Goal: Information Seeking & Learning: Learn about a topic

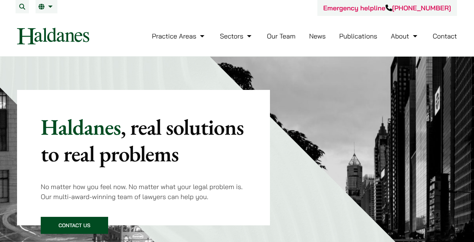
click at [395, 37] on link "About" at bounding box center [405, 36] width 28 height 9
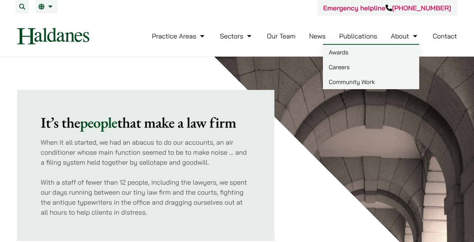
click at [388, 66] on link "Careers" at bounding box center [371, 67] width 96 height 15
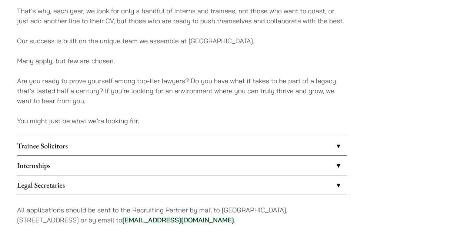
scroll to position [570, 0]
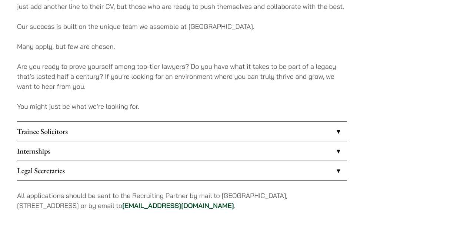
click at [290, 152] on link "Internships" at bounding box center [182, 150] width 330 height 19
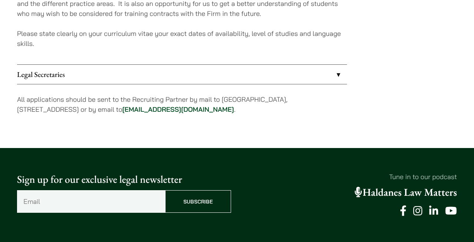
scroll to position [825, 0]
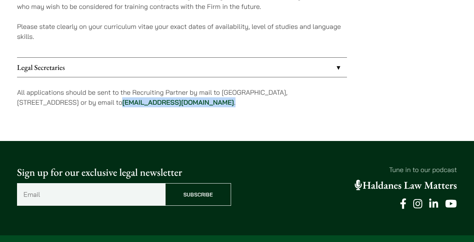
drag, startPoint x: 230, startPoint y: 106, endPoint x: 143, endPoint y: 103, distance: 86.3
click at [143, 103] on p "All applications should be sent to the Recruiting Partner by mail to 7th Floor,…" at bounding box center [182, 97] width 330 height 20
copy p "career@haldanes.com ."
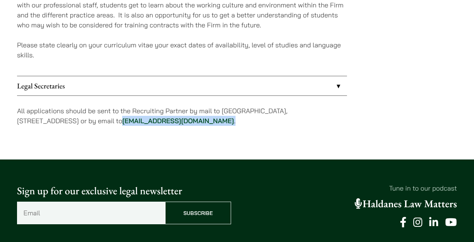
scroll to position [812, 0]
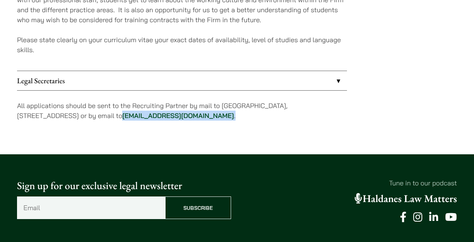
copy p "career@haldanes.com ."
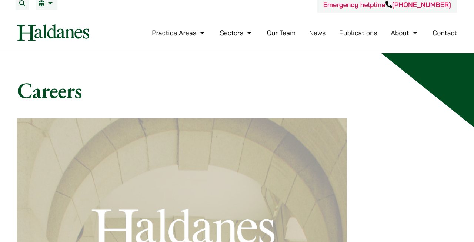
scroll to position [0, 0]
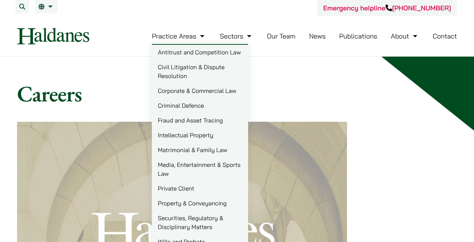
click at [181, 35] on link "Practice Areas" at bounding box center [179, 36] width 54 height 9
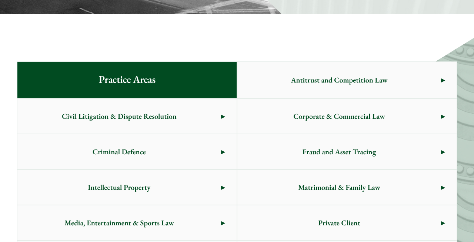
scroll to position [362, 0]
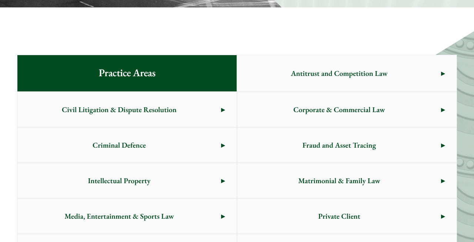
click at [193, 103] on span "Civil Litigation & Dispute Resolution" at bounding box center [119, 109] width 204 height 35
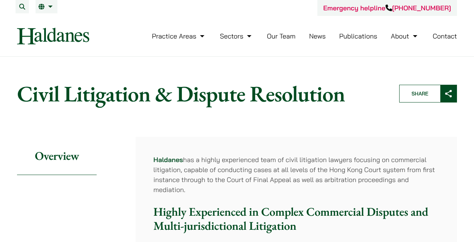
click at [287, 36] on link "Our Team" at bounding box center [281, 36] width 29 height 9
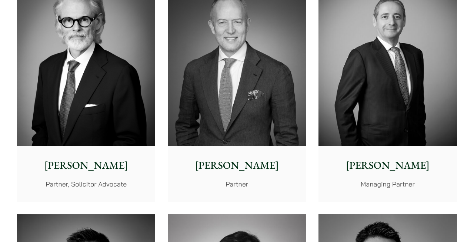
scroll to position [230, 0]
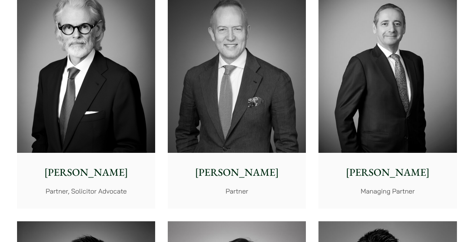
click at [118, 114] on img at bounding box center [86, 66] width 138 height 173
click at [350, 86] on img at bounding box center [387, 66] width 138 height 173
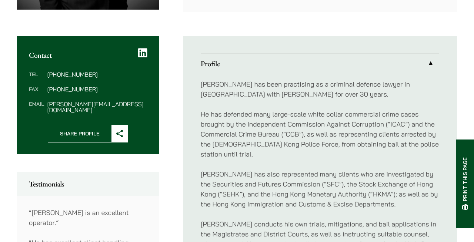
scroll to position [264, 0]
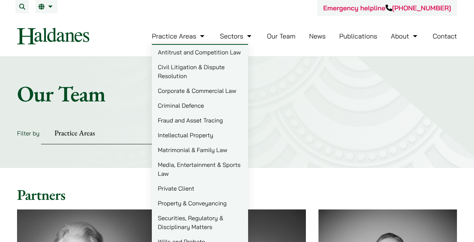
click at [174, 33] on link "Practice Areas" at bounding box center [179, 36] width 54 height 9
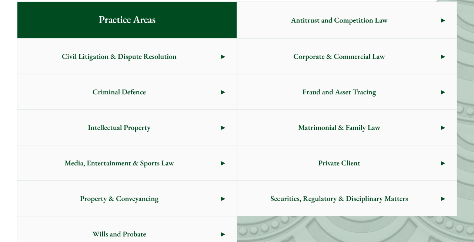
scroll to position [417, 0]
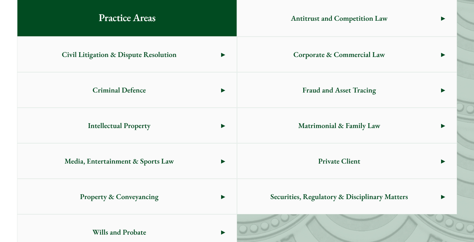
click at [162, 94] on span "Criminal Defence" at bounding box center [119, 90] width 204 height 35
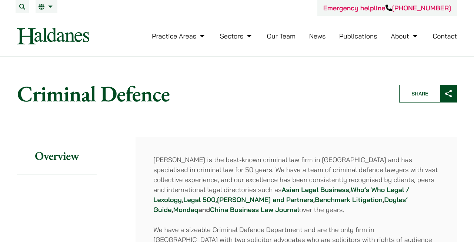
click at [284, 39] on link "Our Team" at bounding box center [281, 36] width 29 height 9
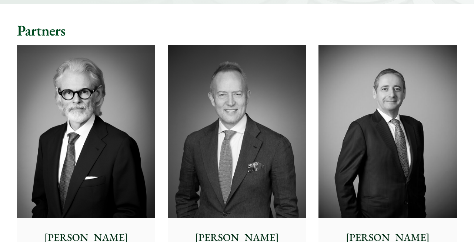
scroll to position [174, 0]
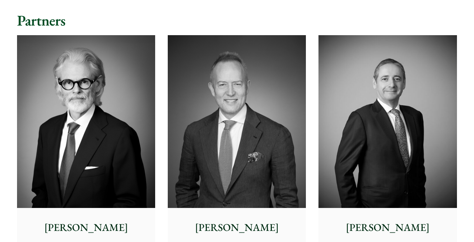
click at [361, 143] on img at bounding box center [387, 121] width 138 height 173
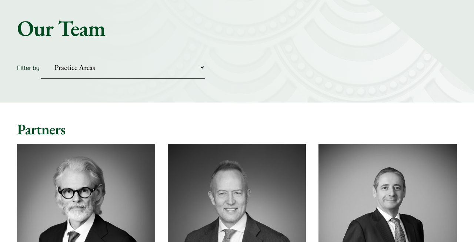
scroll to position [64, 0]
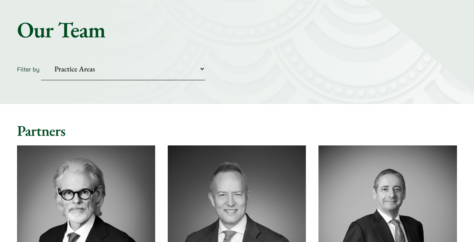
click at [180, 72] on select "Practice Areas Antitrust and Competition Civil Litigation & Dispute Resolution …" at bounding box center [123, 69] width 164 height 23
select select "intellectual-property"
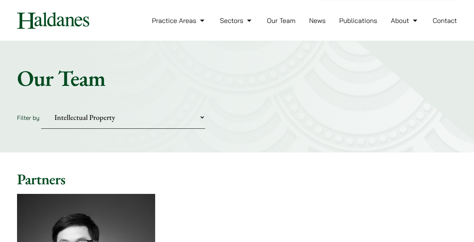
scroll to position [17, 0]
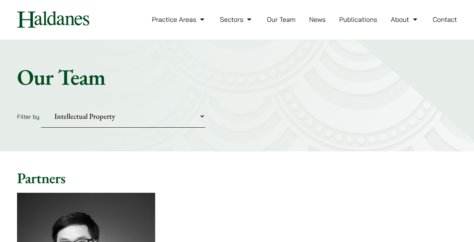
click at [147, 117] on select "Practice Areas Antitrust and Competition Civil Litigation & Dispute Resolution …" at bounding box center [123, 116] width 164 height 23
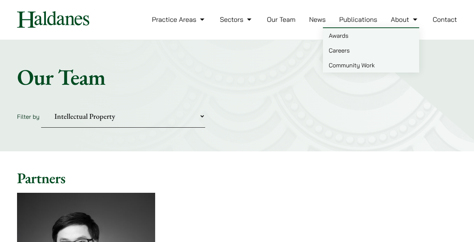
click at [380, 49] on link "Careers" at bounding box center [371, 50] width 96 height 15
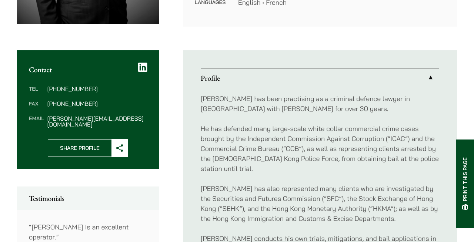
scroll to position [234, 0]
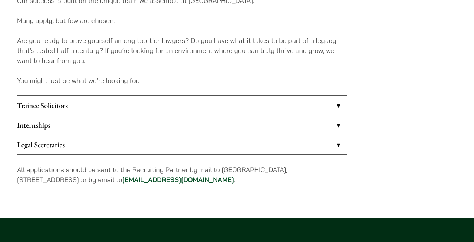
scroll to position [604, 0]
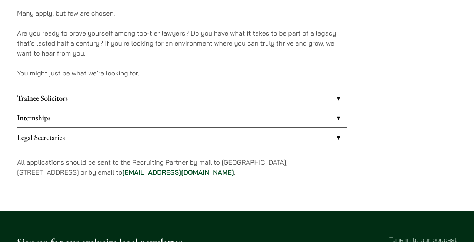
click at [228, 115] on link "Internships" at bounding box center [182, 117] width 330 height 19
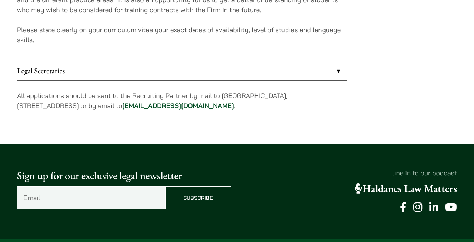
scroll to position [816, 0]
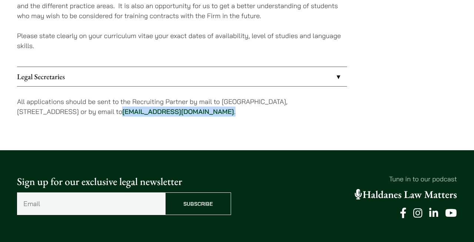
drag, startPoint x: 221, startPoint y: 110, endPoint x: 143, endPoint y: 113, distance: 77.4
click at [143, 113] on p "All applications should be sent to the Recruiting Partner by mail to [GEOGRAPHI…" at bounding box center [182, 107] width 330 height 20
copy p "[EMAIL_ADDRESS][DOMAIN_NAME] ."
